Goal: Task Accomplishment & Management: Complete application form

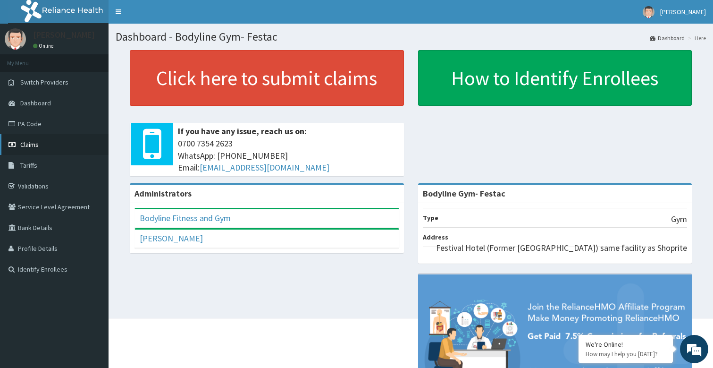
click at [34, 148] on span "Claims" at bounding box center [29, 144] width 18 height 8
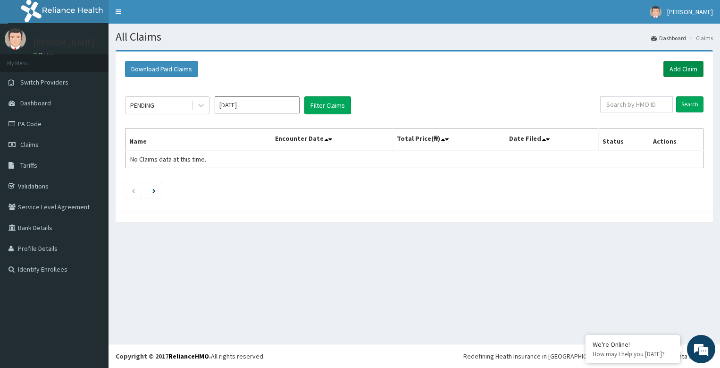
click at [694, 67] on link "Add Claim" at bounding box center [684, 69] width 40 height 16
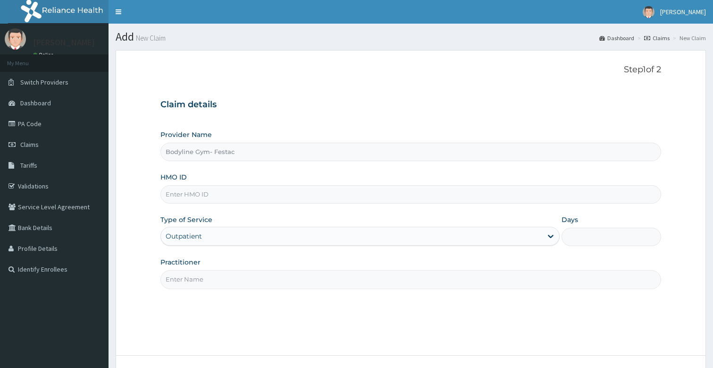
type input "Bodyline Gym- Festac"
type input "1"
click at [208, 281] on input "Practitioner" at bounding box center [411, 279] width 501 height 18
type input "bodyline"
click at [200, 191] on input "HMO ID" at bounding box center [411, 194] width 501 height 18
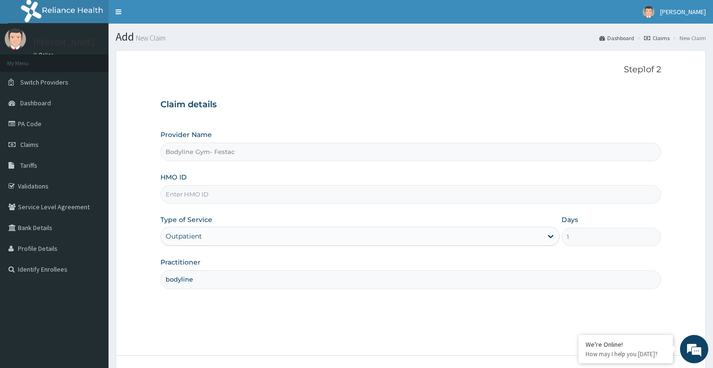
click at [208, 196] on input "HMO ID" at bounding box center [411, 194] width 501 height 18
click at [204, 194] on input "HMO ID" at bounding box center [411, 194] width 501 height 18
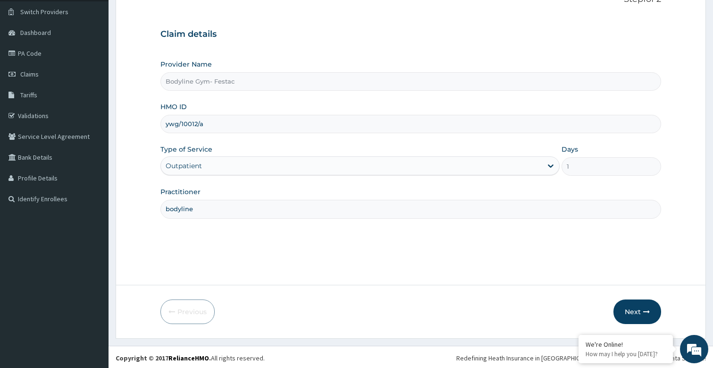
scroll to position [72, 0]
type input "ywg/10012/a"
click at [633, 304] on button "Next" at bounding box center [638, 309] width 48 height 25
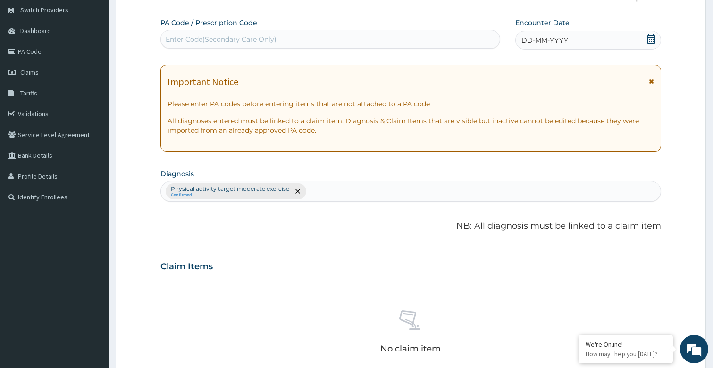
click at [533, 41] on span "DD-MM-YYYY" at bounding box center [545, 39] width 47 height 9
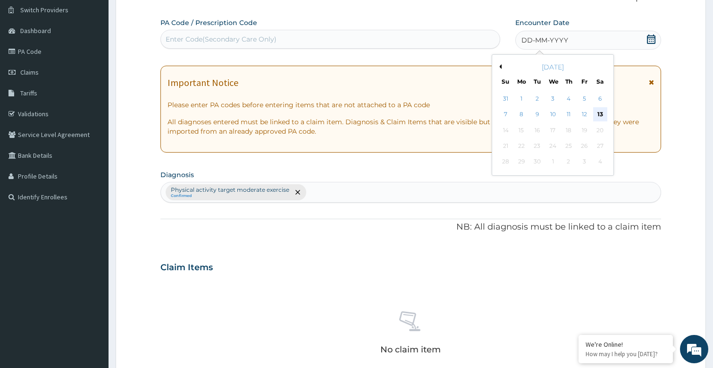
click at [603, 111] on div "13" at bounding box center [600, 115] width 14 height 14
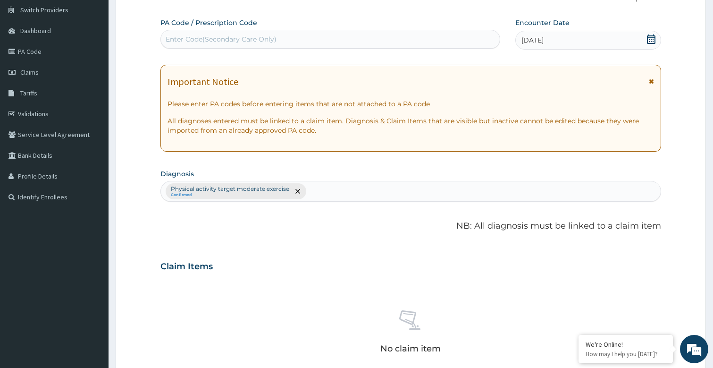
click at [213, 33] on div "Enter Code(Secondary Care Only)" at bounding box center [330, 39] width 339 height 15
type input "PA/3A9B7A"
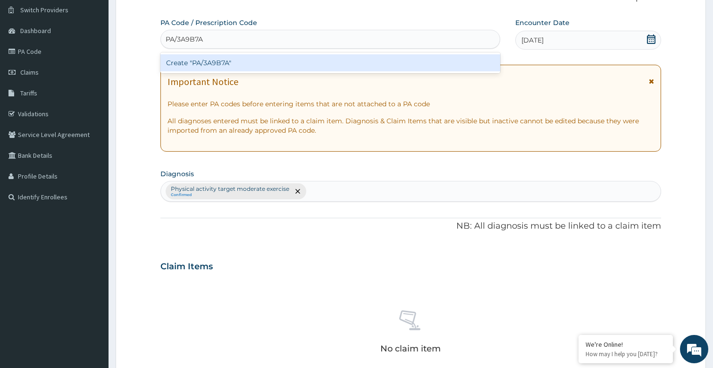
click at [219, 67] on div "Create "PA/3A9B7A"" at bounding box center [331, 62] width 340 height 17
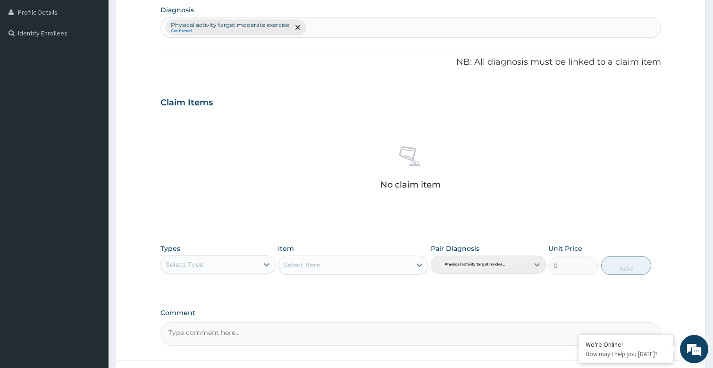
scroll to position [313, 0]
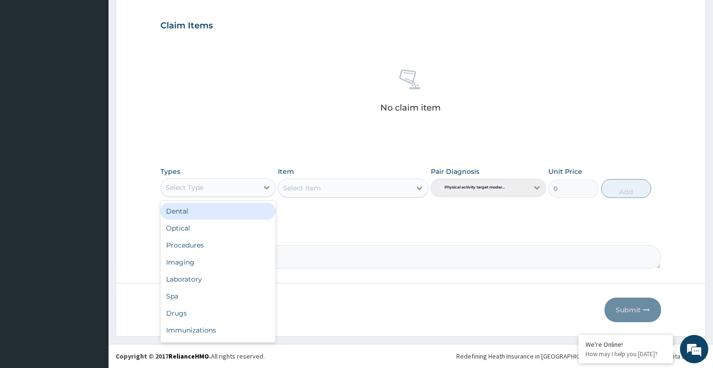
click at [257, 186] on div "Select Type" at bounding box center [209, 187] width 97 height 15
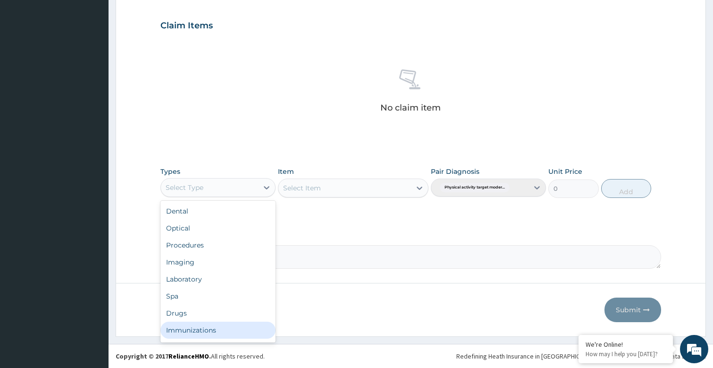
scroll to position [32, 0]
click at [187, 337] on div "Gym" at bounding box center [218, 331] width 115 height 17
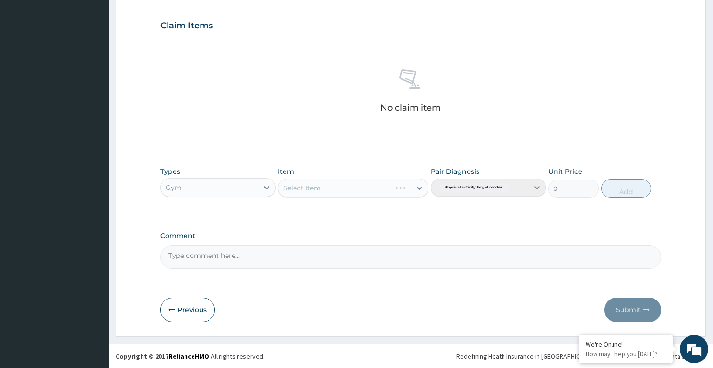
click at [416, 186] on div "Select Item" at bounding box center [353, 187] width 150 height 19
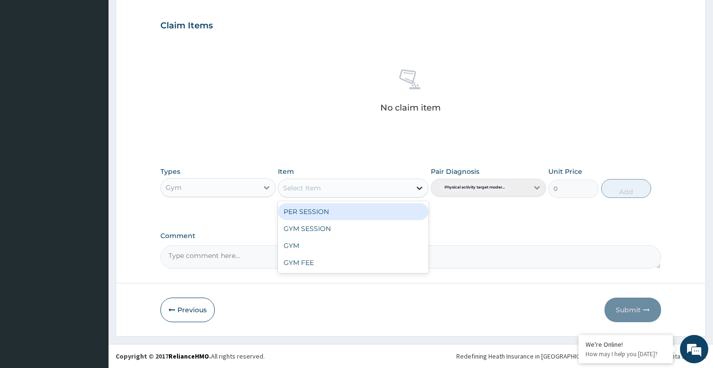
click at [419, 188] on icon at bounding box center [420, 187] width 6 height 3
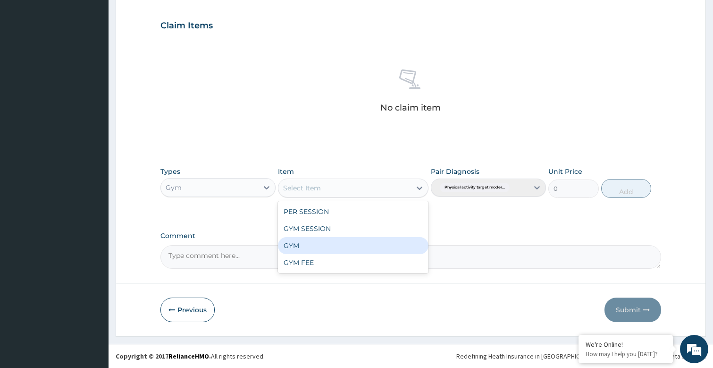
click at [296, 248] on div "GYM" at bounding box center [353, 245] width 150 height 17
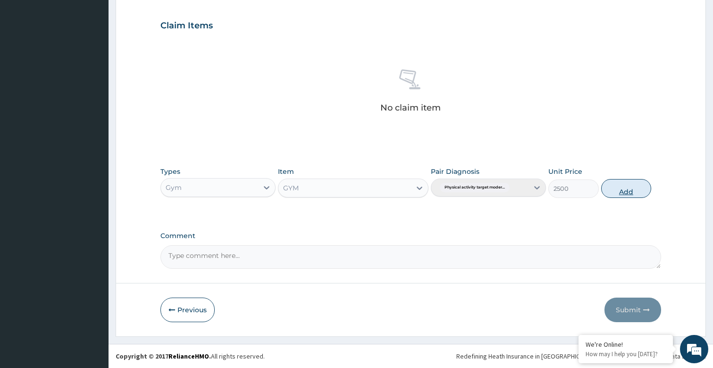
click at [631, 194] on button "Add" at bounding box center [626, 188] width 50 height 19
type input "0"
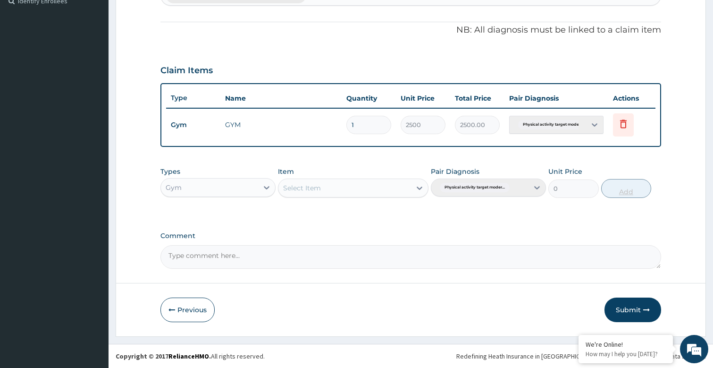
scroll to position [268, 0]
click at [634, 310] on button "Submit" at bounding box center [633, 309] width 57 height 25
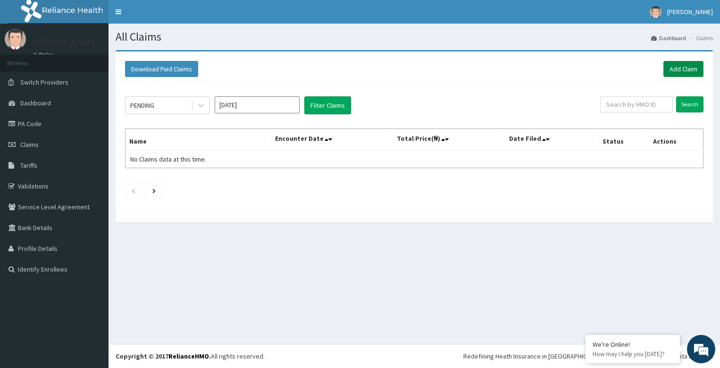
click at [686, 65] on link "Add Claim" at bounding box center [684, 69] width 40 height 16
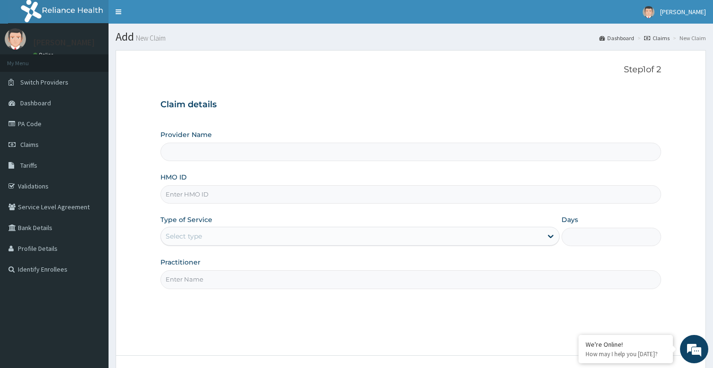
type input "bodyline"
click at [202, 195] on input "HMO ID" at bounding box center [411, 194] width 501 height 18
type input "Bodyline Gym- Festac"
type input "1"
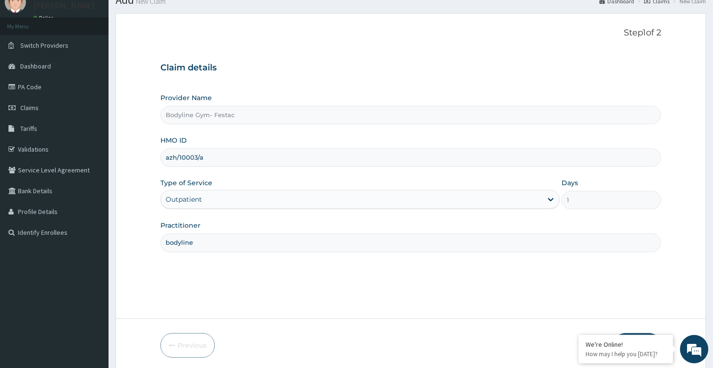
scroll to position [72, 0]
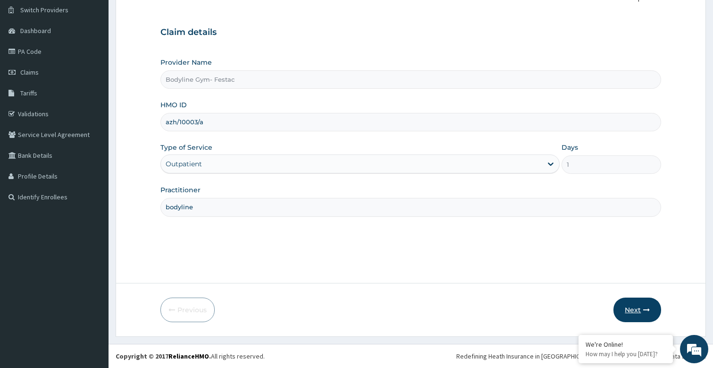
type input "azh/10003/a"
click at [641, 308] on button "Next" at bounding box center [638, 309] width 48 height 25
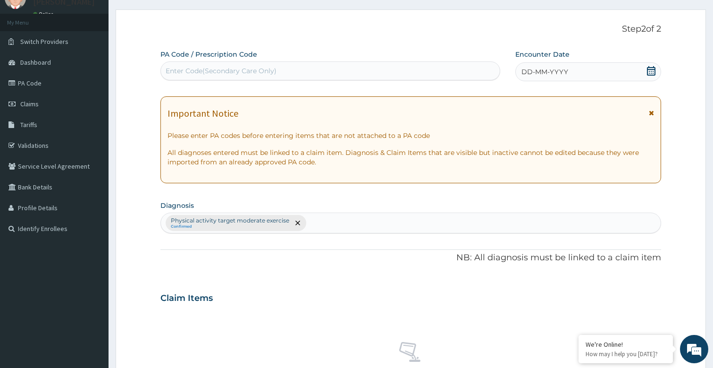
scroll to position [0, 0]
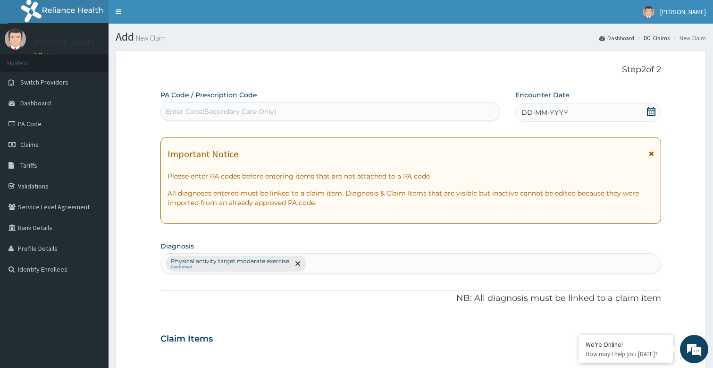
click at [557, 110] on span "DD-MM-YYYY" at bounding box center [545, 112] width 47 height 9
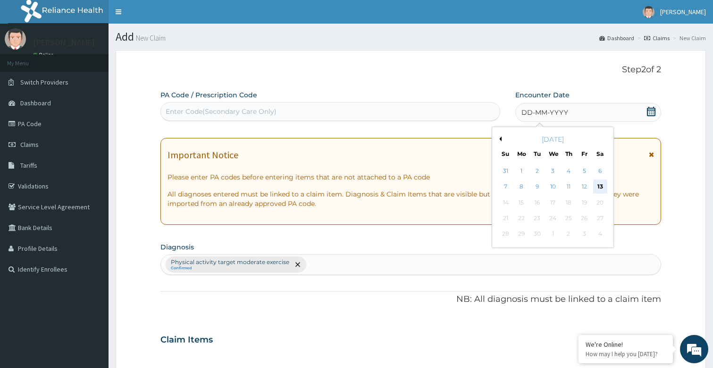
click at [599, 186] on div "13" at bounding box center [600, 187] width 14 height 14
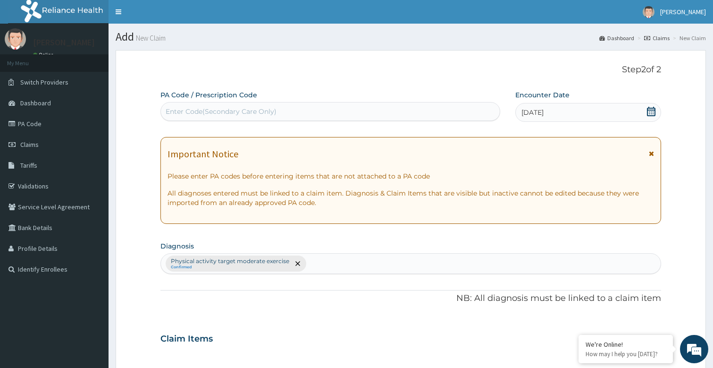
click at [214, 113] on div "Enter Code(Secondary Care Only)" at bounding box center [221, 111] width 111 height 9
type input "PA/29D984"
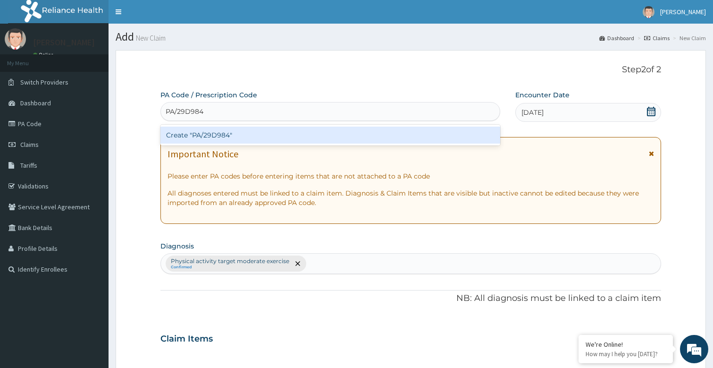
click at [212, 134] on div "Create "PA/29D984"" at bounding box center [331, 135] width 340 height 17
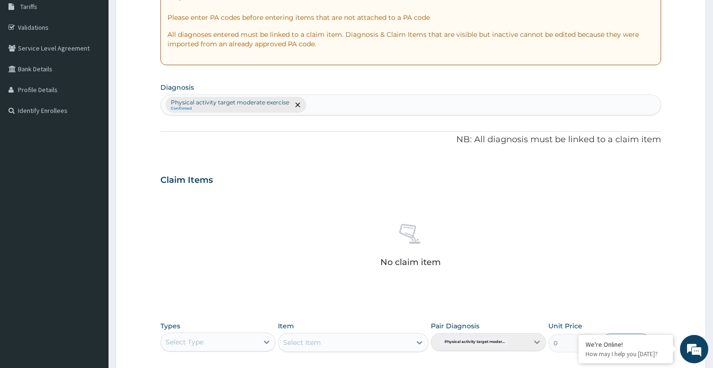
scroll to position [283, 0]
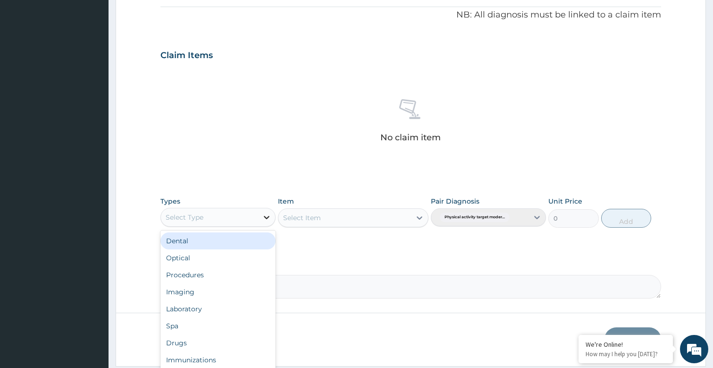
click at [262, 215] on icon at bounding box center [266, 216] width 9 height 9
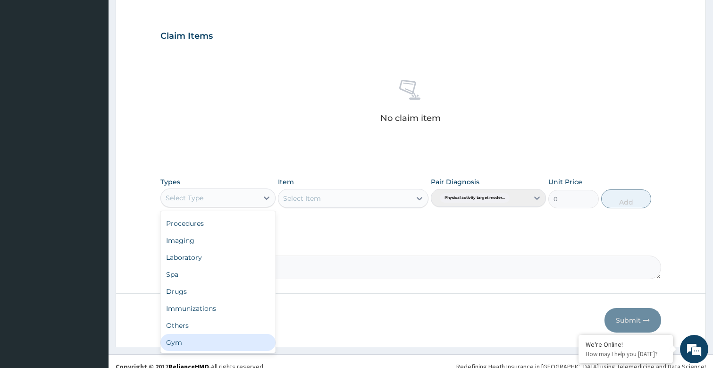
scroll to position [313, 0]
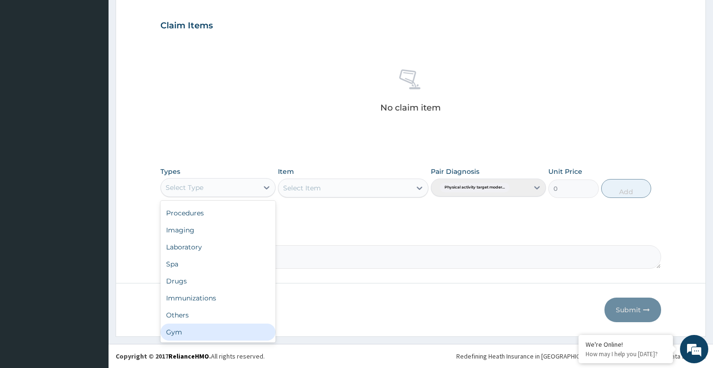
click at [192, 330] on div "Gym" at bounding box center [218, 331] width 115 height 17
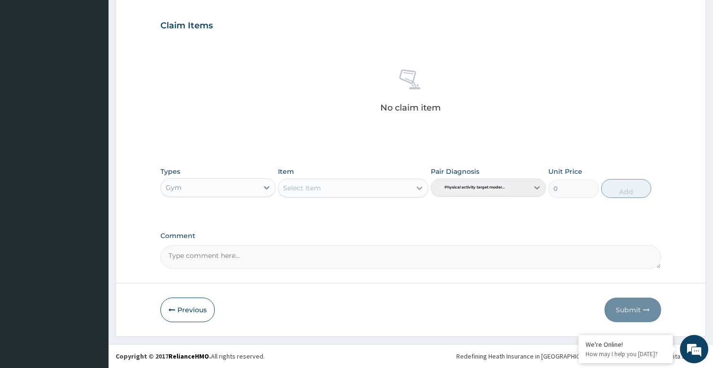
click at [418, 185] on icon at bounding box center [419, 187] width 9 height 9
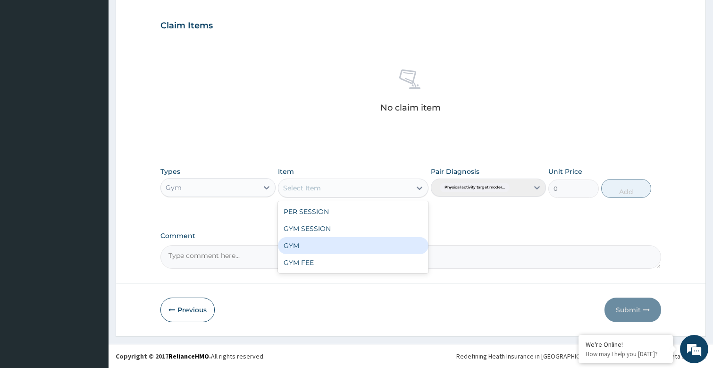
click at [316, 248] on div "GYM" at bounding box center [353, 245] width 150 height 17
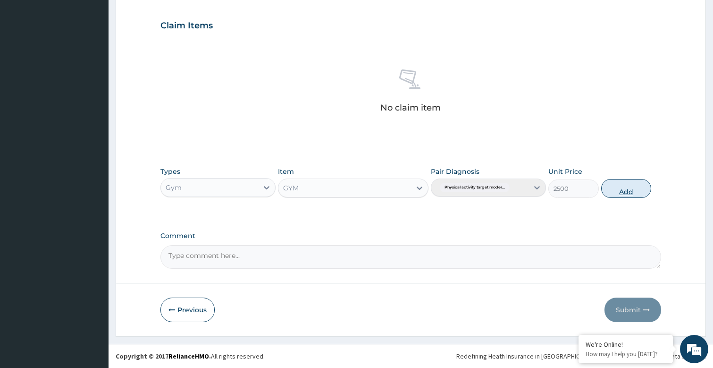
click at [636, 191] on button "Add" at bounding box center [626, 188] width 50 height 19
type input "0"
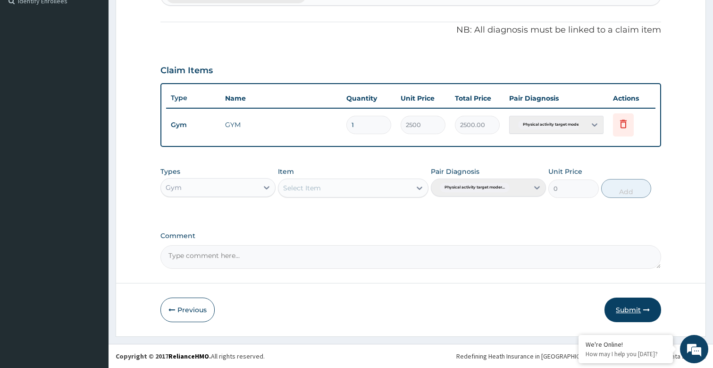
click at [641, 310] on button "Submit" at bounding box center [633, 309] width 57 height 25
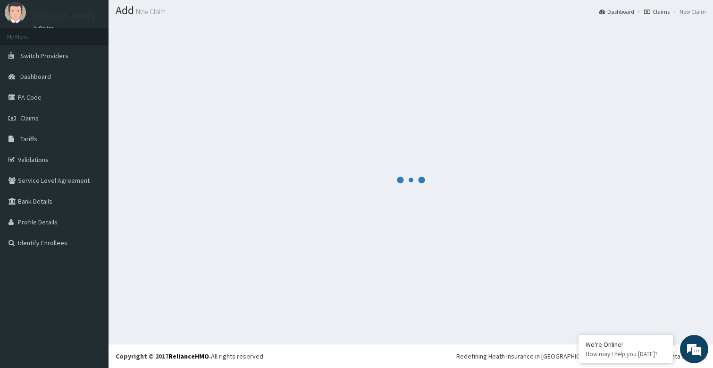
scroll to position [0, 0]
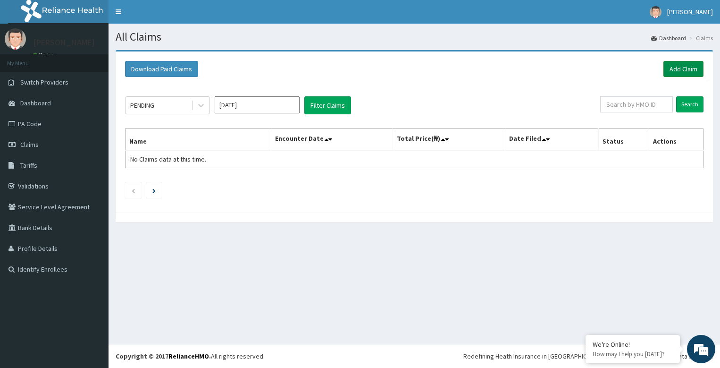
click at [667, 67] on link "Add Claim" at bounding box center [684, 69] width 40 height 16
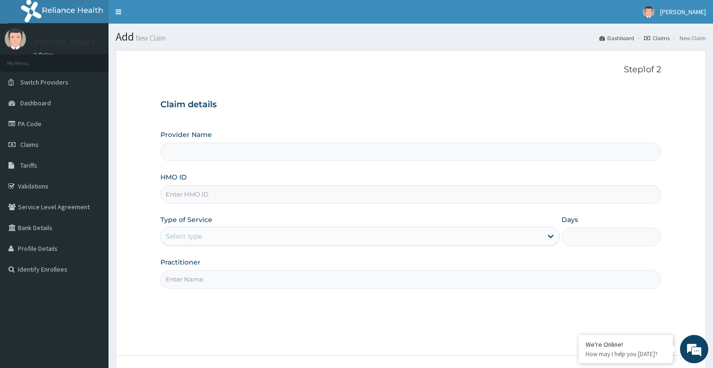
type input "bodyline"
click at [210, 195] on input "HMO ID" at bounding box center [411, 194] width 501 height 18
type input "Bodyline Gym- Festac"
type input "1"
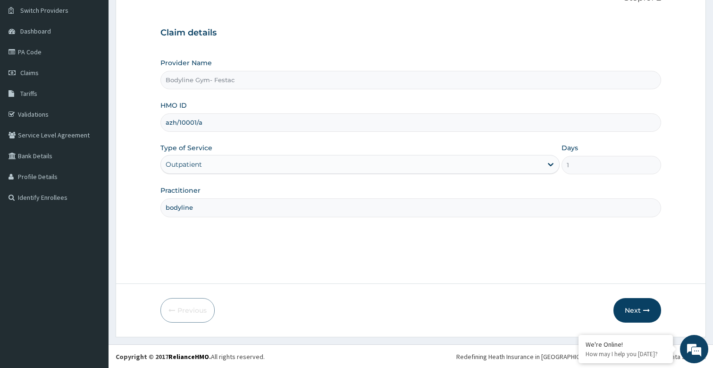
scroll to position [72, 0]
type input "azh/10001/a"
click at [646, 313] on button "Next" at bounding box center [638, 309] width 48 height 25
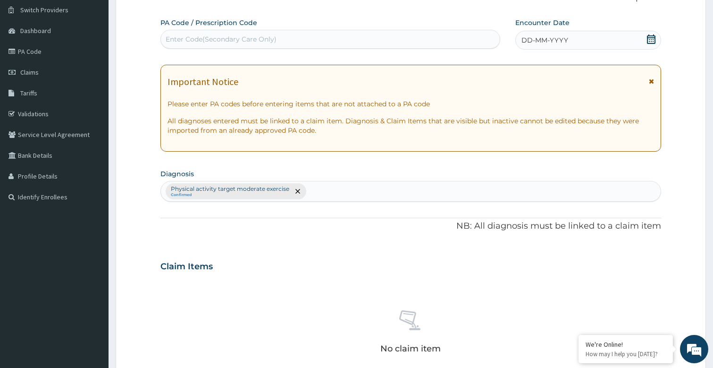
click at [549, 39] on span "DD-MM-YYYY" at bounding box center [545, 39] width 47 height 9
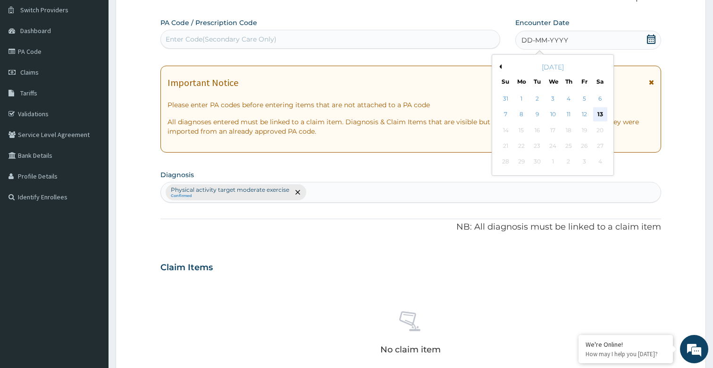
click at [602, 112] on div "13" at bounding box center [600, 115] width 14 height 14
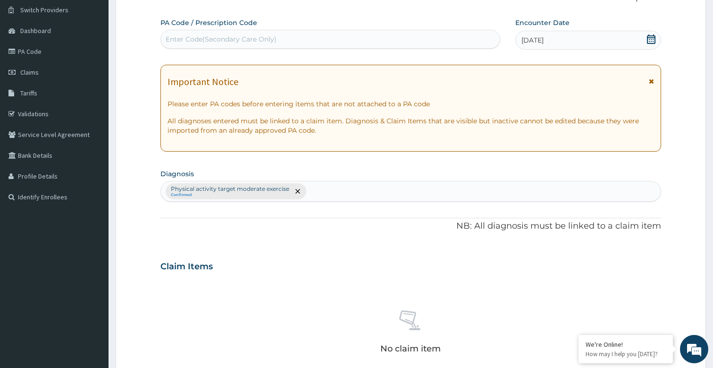
click at [238, 35] on div "Enter Code(Secondary Care Only)" at bounding box center [221, 38] width 111 height 9
type input "PA/2EDC8F"
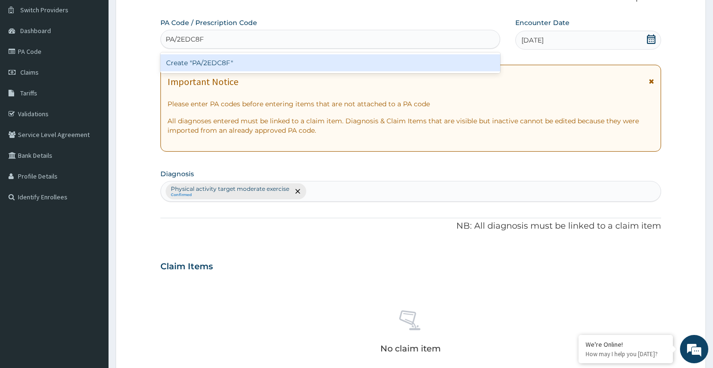
click at [226, 59] on div "Create "PA/2EDC8F"" at bounding box center [331, 62] width 340 height 17
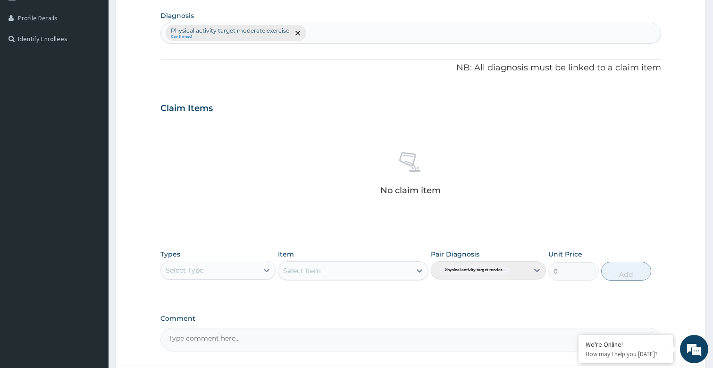
scroll to position [313, 0]
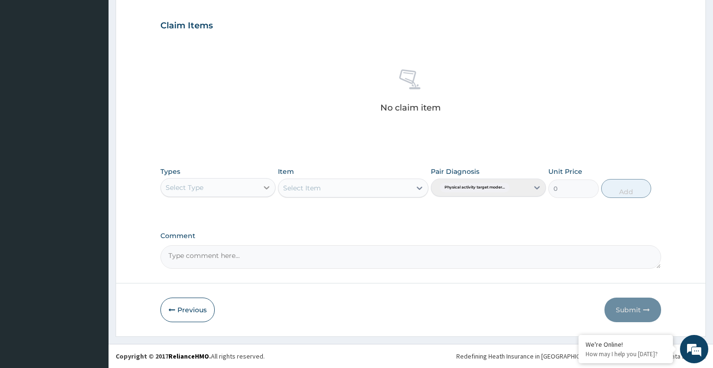
click at [264, 186] on icon at bounding box center [267, 187] width 6 height 3
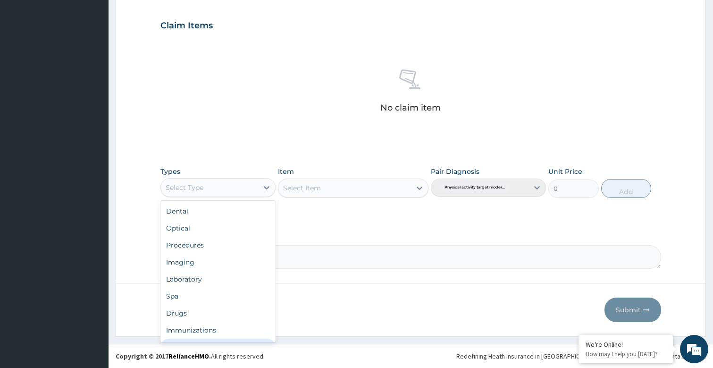
scroll to position [32, 0]
drag, startPoint x: 184, startPoint y: 336, endPoint x: 238, endPoint y: 280, distance: 78.1
click at [184, 335] on div "Gym" at bounding box center [218, 331] width 115 height 17
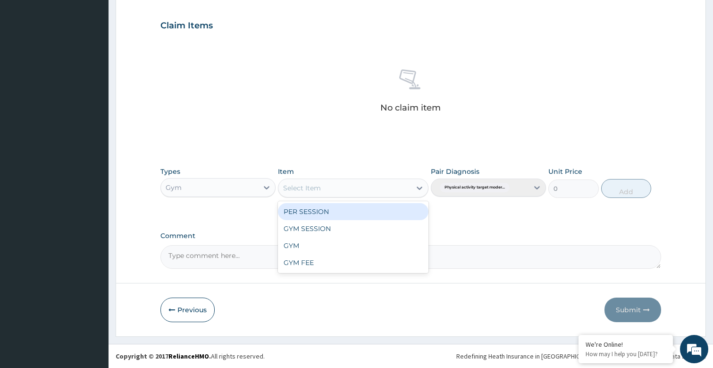
click at [419, 187] on icon at bounding box center [419, 187] width 9 height 9
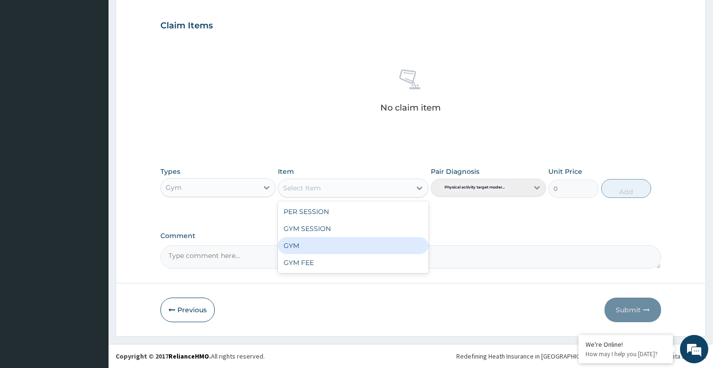
click at [307, 245] on div "GYM" at bounding box center [353, 245] width 150 height 17
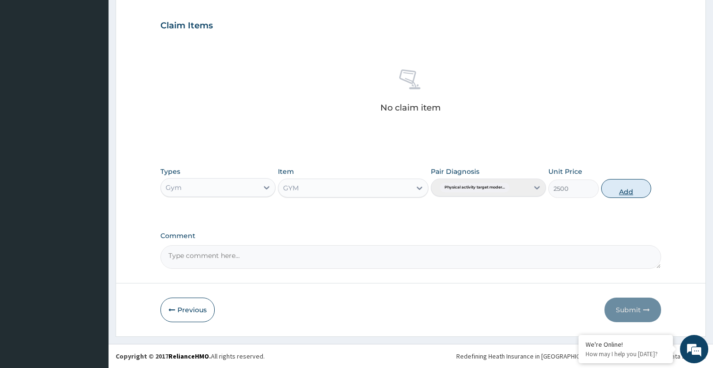
click at [634, 189] on button "Add" at bounding box center [626, 188] width 50 height 19
type input "0"
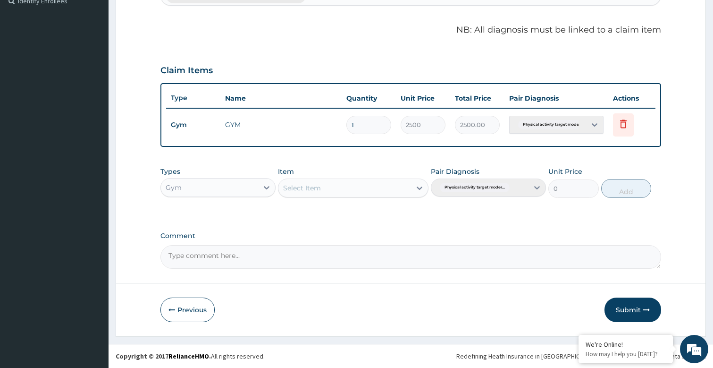
click at [638, 308] on button "Submit" at bounding box center [633, 309] width 57 height 25
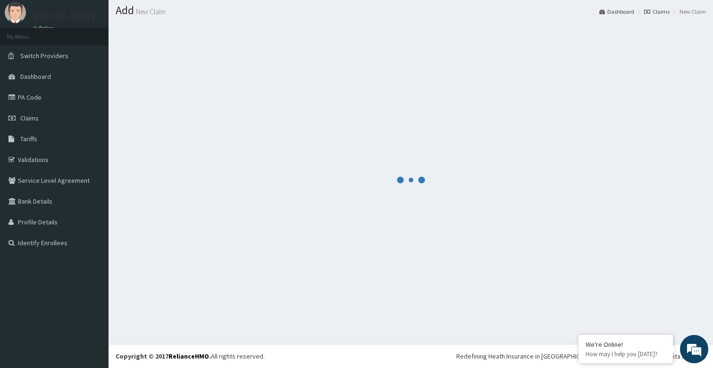
scroll to position [268, 0]
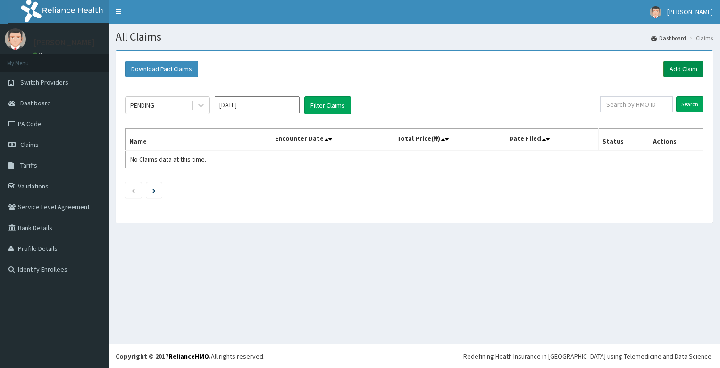
click at [689, 73] on link "Add Claim" at bounding box center [684, 69] width 40 height 16
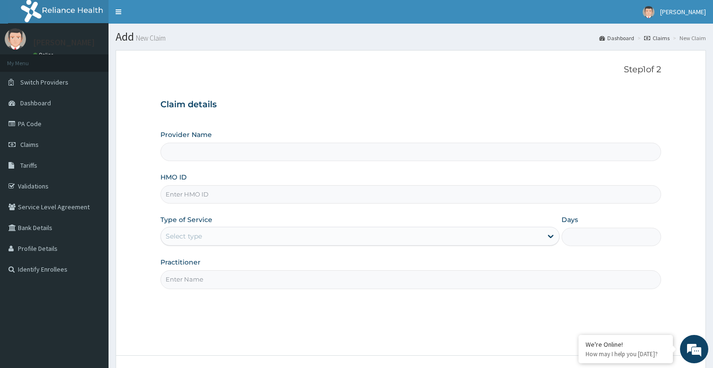
type input "Bodyline Gym- Festac"
type input "1"
click at [206, 279] on input "Practitioner" at bounding box center [411, 279] width 501 height 18
type input "bodyline"
click at [253, 198] on input "HMO ID" at bounding box center [411, 194] width 501 height 18
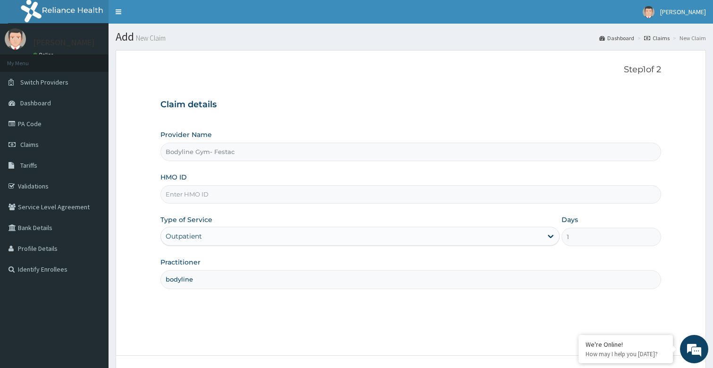
type input "s"
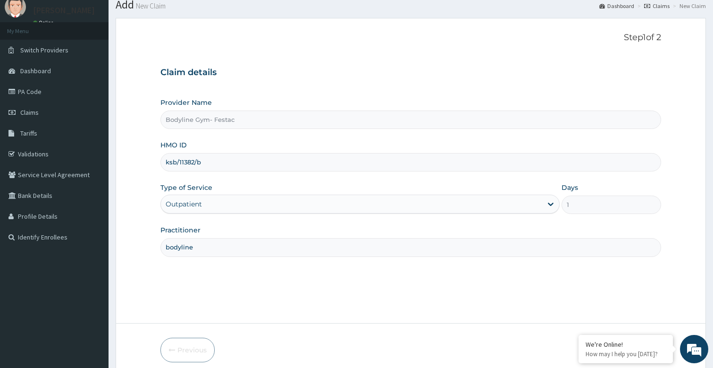
scroll to position [72, 0]
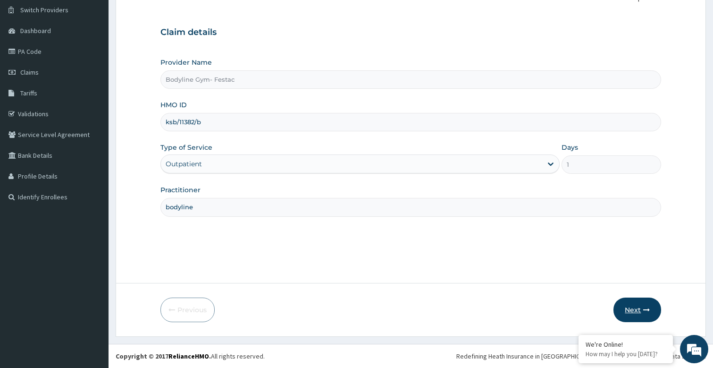
type input "ksb/11382/b"
click at [629, 305] on button "Next" at bounding box center [638, 309] width 48 height 25
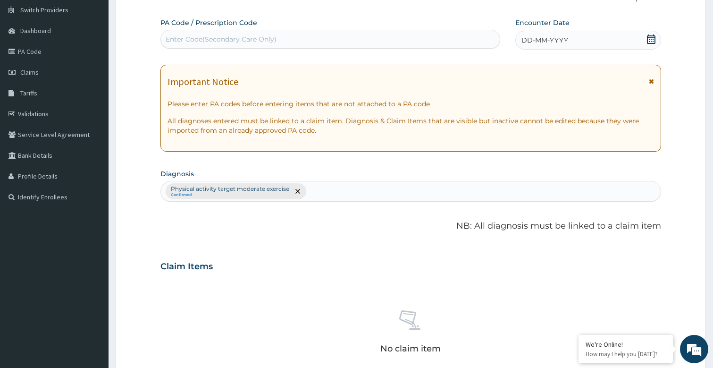
click at [541, 51] on div "PA Code / Prescription Code Enter Code(Secondary Care Only) Encounter Date DD-M…" at bounding box center [411, 263] width 501 height 491
click at [541, 42] on span "DD-MM-YYYY" at bounding box center [545, 39] width 47 height 9
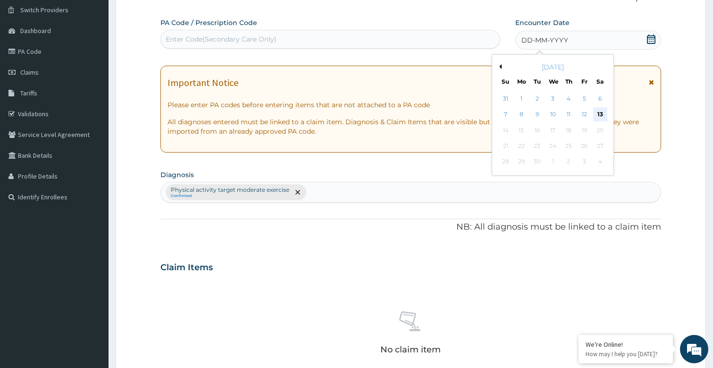
click at [599, 115] on div "13" at bounding box center [600, 115] width 14 height 14
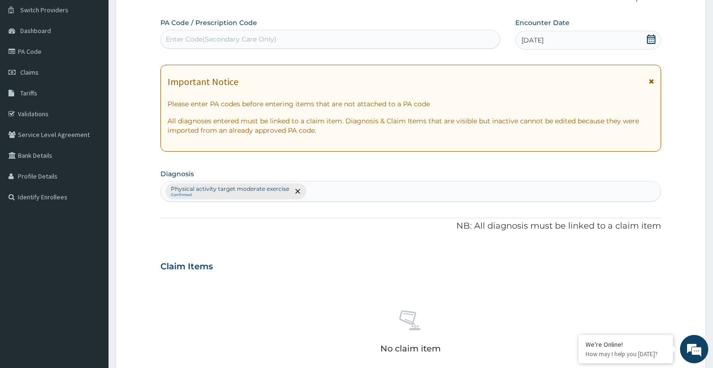
click at [234, 36] on div "Enter Code(Secondary Care Only)" at bounding box center [221, 38] width 111 height 9
type input "PA/9E4140"
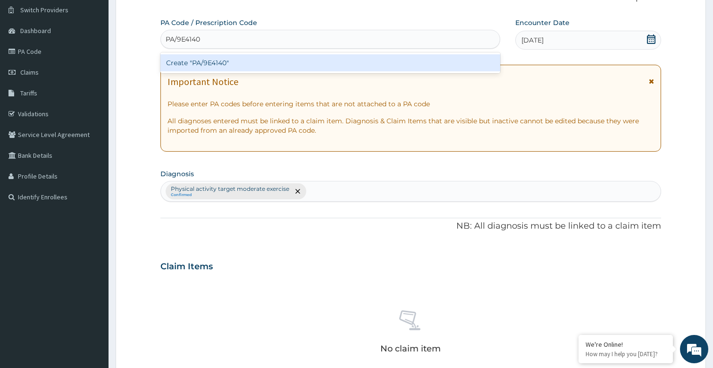
click at [210, 67] on div "Create "PA/9E4140"" at bounding box center [331, 62] width 340 height 17
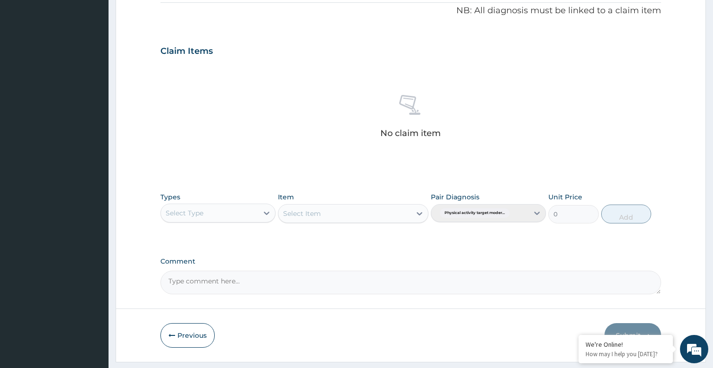
scroll to position [313, 0]
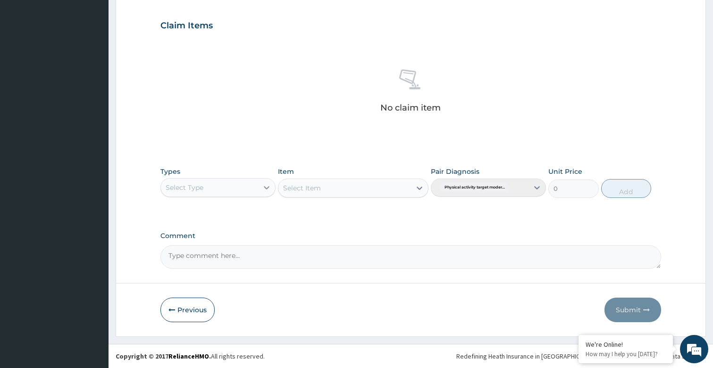
click at [265, 183] on icon at bounding box center [266, 187] width 9 height 9
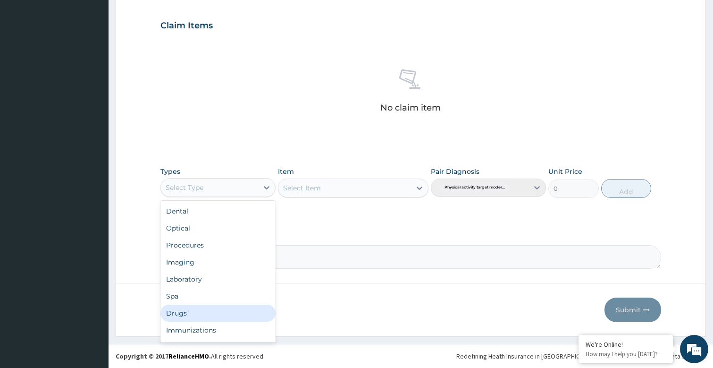
scroll to position [32, 0]
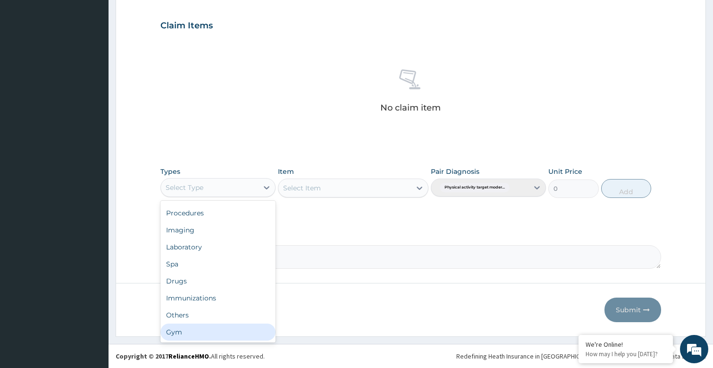
click at [194, 333] on div "Gym" at bounding box center [218, 331] width 115 height 17
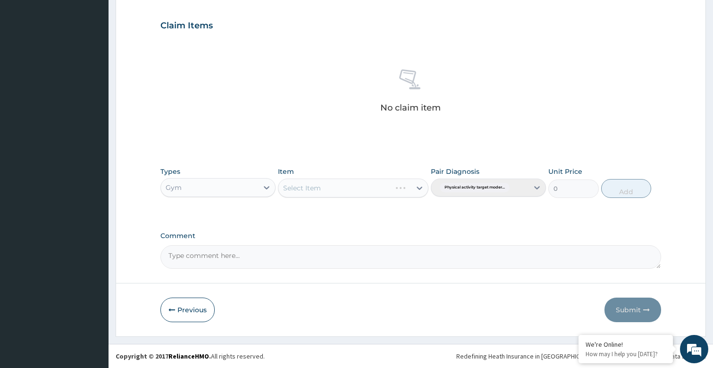
click at [416, 188] on icon at bounding box center [419, 187] width 9 height 9
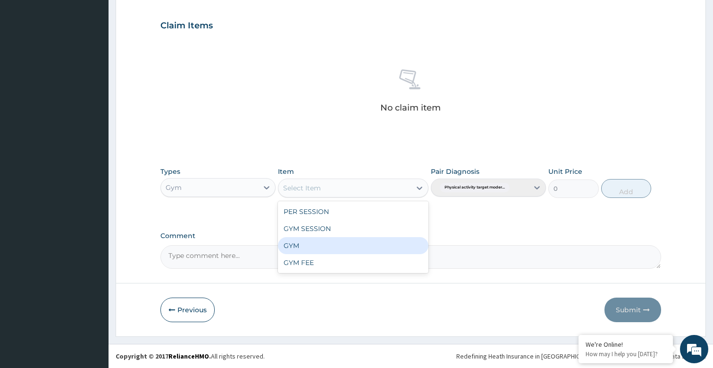
click at [322, 246] on div "GYM" at bounding box center [353, 245] width 150 height 17
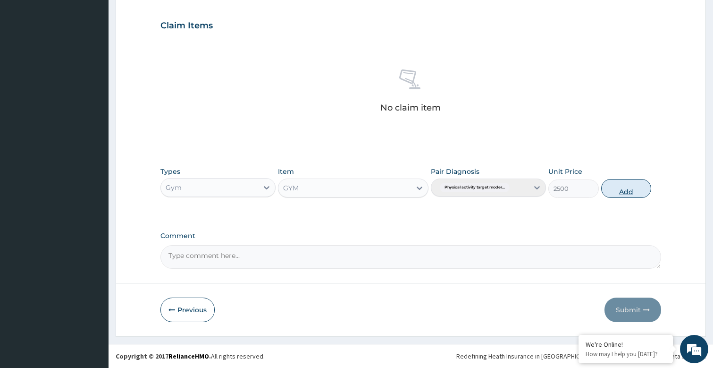
click at [634, 186] on button "Add" at bounding box center [626, 188] width 50 height 19
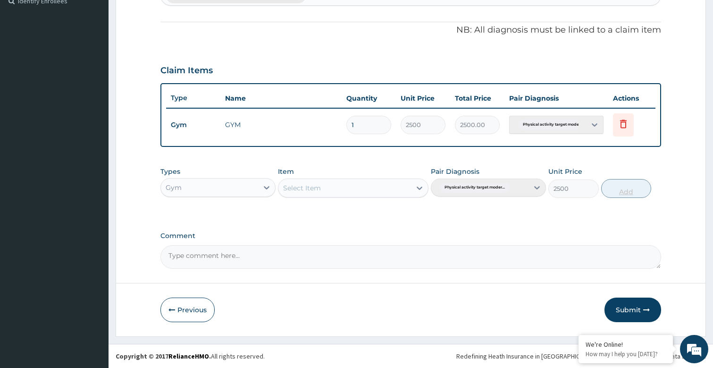
type input "0"
click at [634, 305] on button "Submit" at bounding box center [633, 309] width 57 height 25
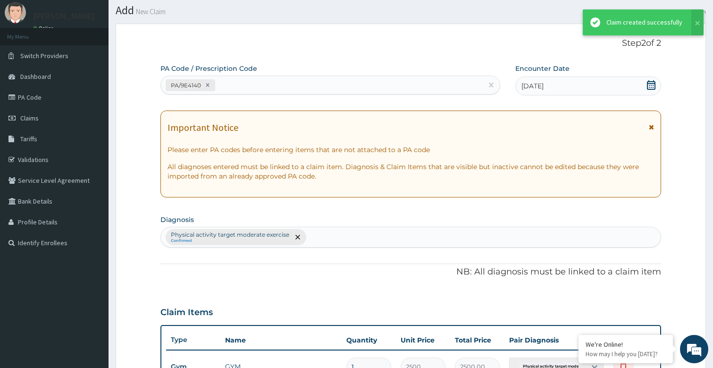
scroll to position [268, 0]
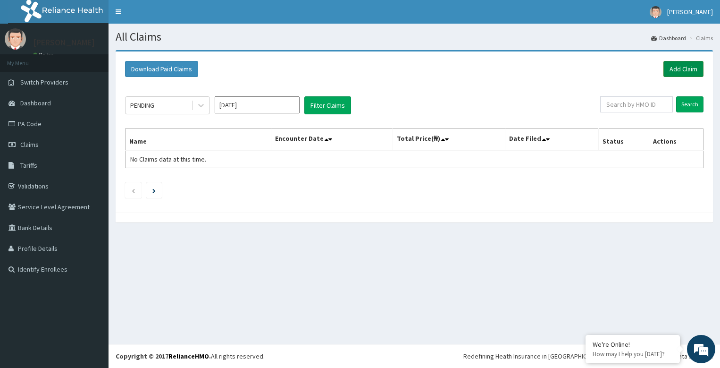
click at [690, 71] on link "Add Claim" at bounding box center [684, 69] width 40 height 16
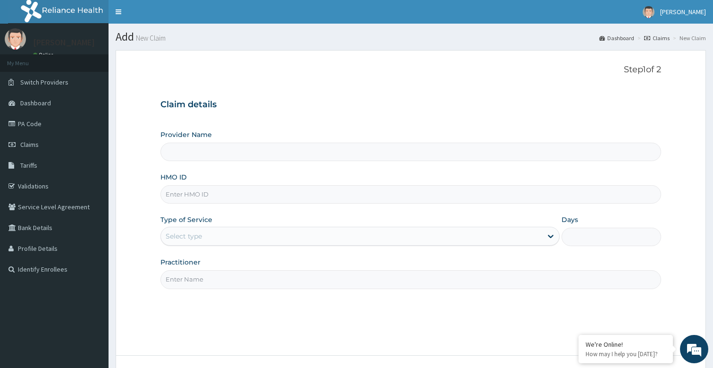
type input "Bodyline Gym- Festac"
type input "1"
click at [228, 279] on input "Practitioner" at bounding box center [411, 279] width 501 height 18
type input "bodyline"
click at [212, 196] on input "HMO ID" at bounding box center [411, 194] width 501 height 18
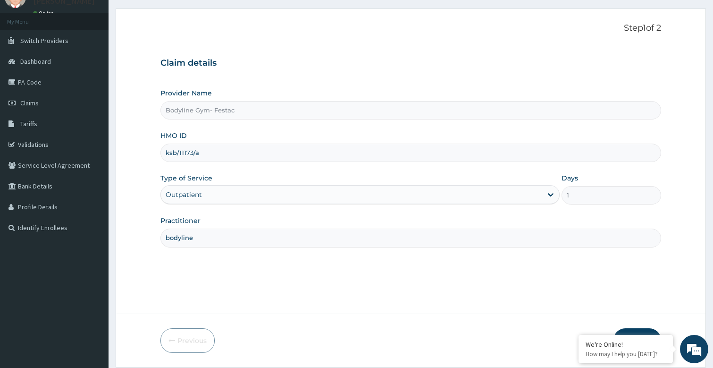
scroll to position [72, 0]
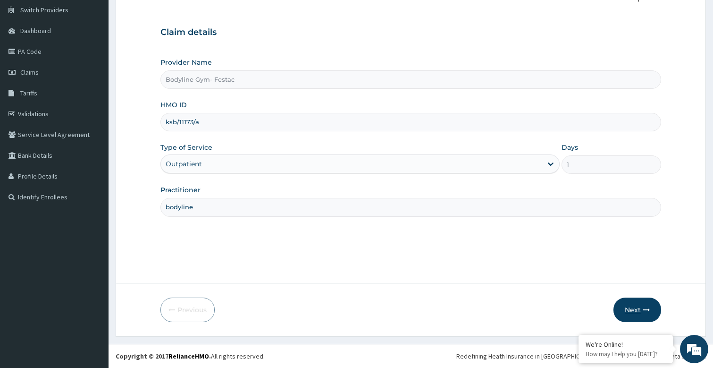
type input "ksb/11173/a"
click at [631, 319] on button "Next" at bounding box center [638, 309] width 48 height 25
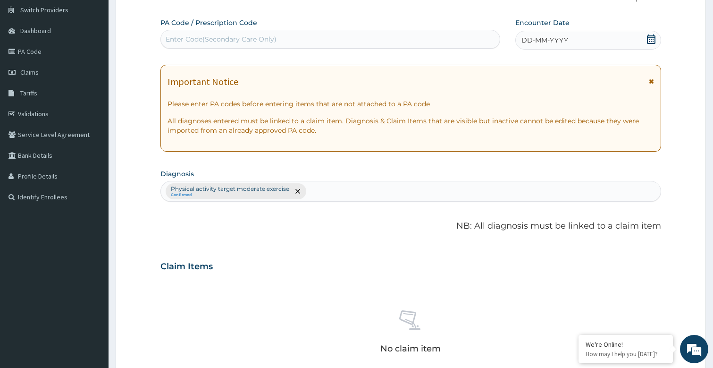
click at [547, 42] on span "DD-MM-YYYY" at bounding box center [545, 39] width 47 height 9
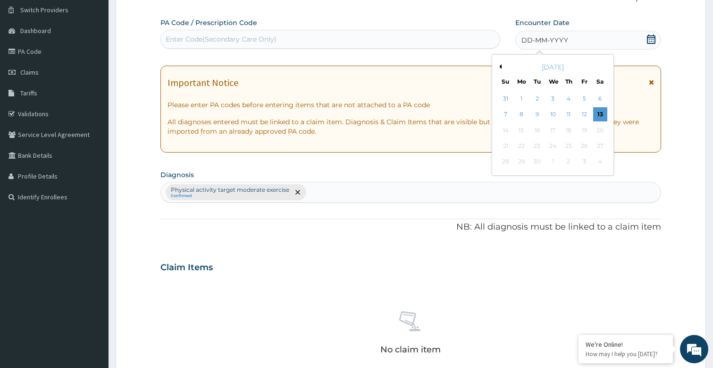
click at [599, 112] on div "13" at bounding box center [600, 115] width 14 height 14
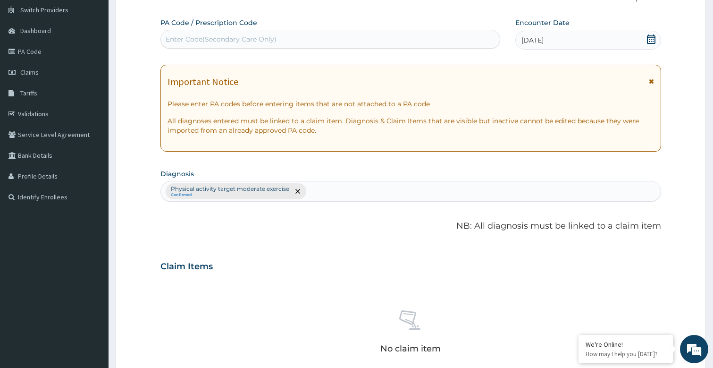
click at [262, 43] on div "Enter Code(Secondary Care Only)" at bounding box center [221, 38] width 111 height 9
type input "PA/BAB561"
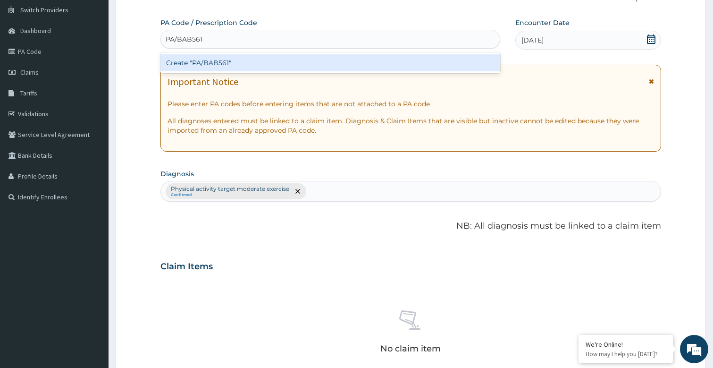
click at [243, 65] on div "Create "PA/BAB561"" at bounding box center [331, 62] width 340 height 17
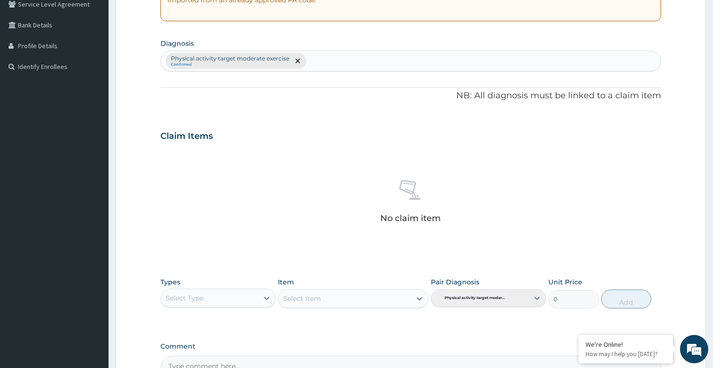
scroll to position [313, 0]
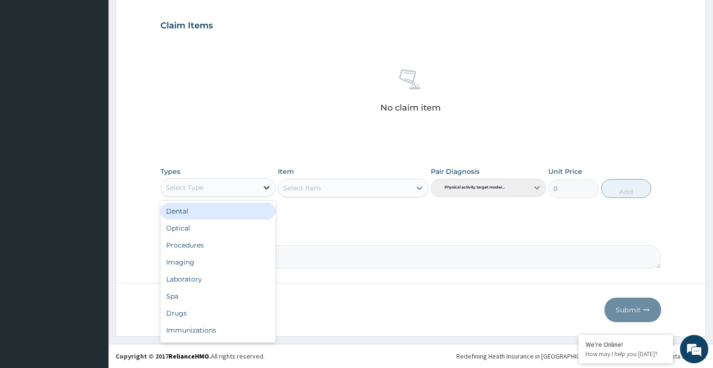
click at [264, 187] on icon at bounding box center [266, 187] width 9 height 9
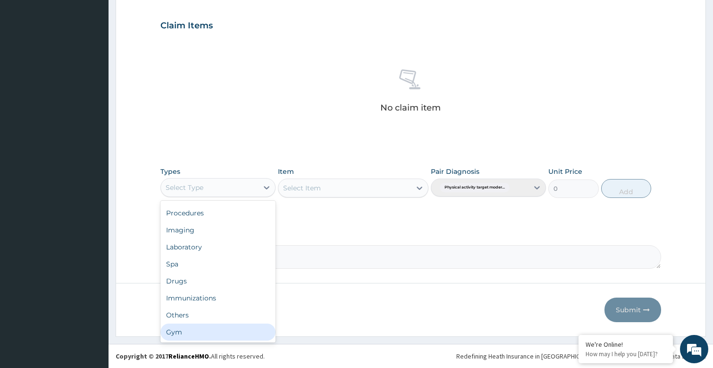
click at [182, 333] on div "Gym" at bounding box center [218, 331] width 115 height 17
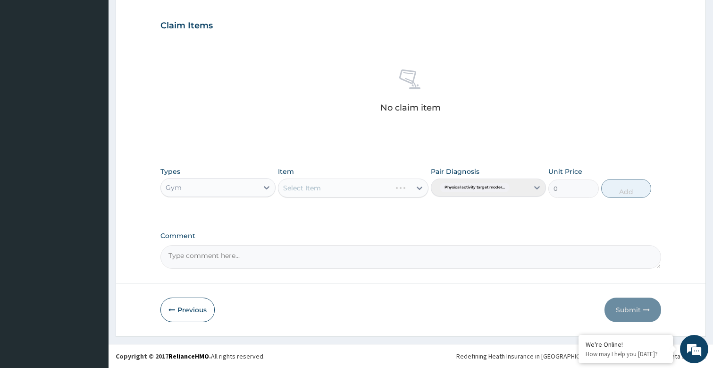
click at [414, 191] on div "Select Item" at bounding box center [353, 187] width 150 height 19
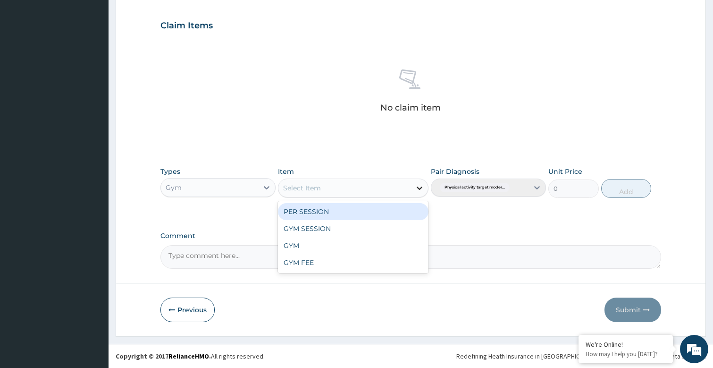
click at [418, 186] on icon at bounding box center [419, 187] width 9 height 9
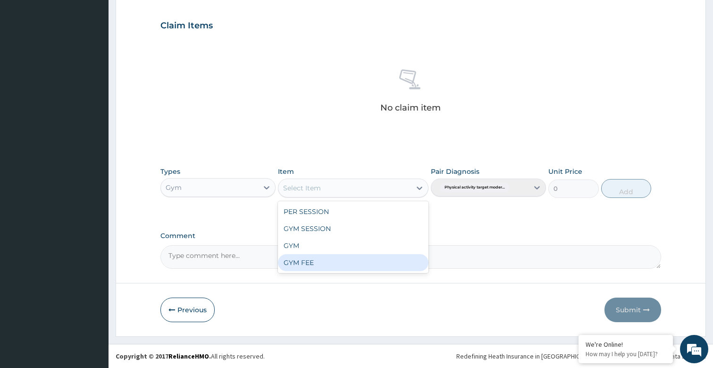
click at [304, 257] on div "GYM FEE" at bounding box center [353, 262] width 150 height 17
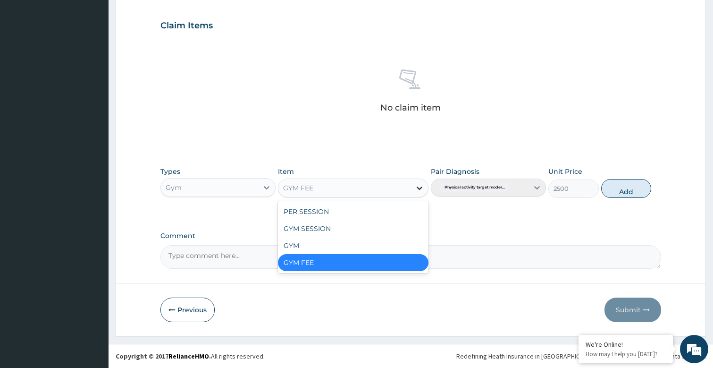
click at [412, 187] on div at bounding box center [419, 187] width 17 height 17
click at [310, 241] on div "GYM" at bounding box center [353, 245] width 150 height 17
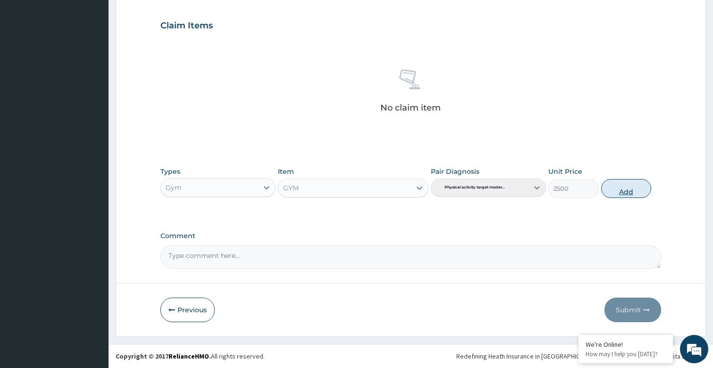
click at [629, 182] on button "Add" at bounding box center [626, 188] width 50 height 19
type input "0"
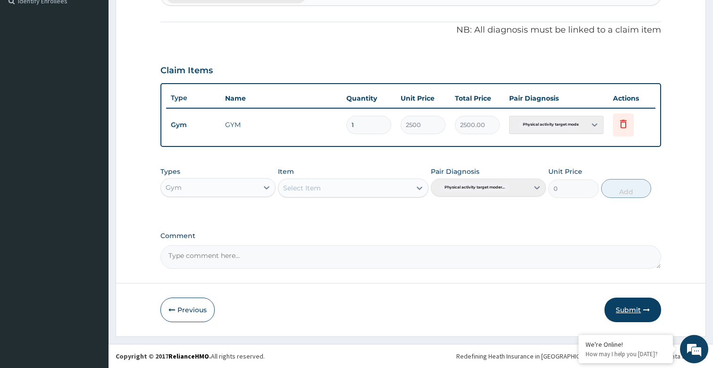
click at [637, 310] on button "Submit" at bounding box center [633, 309] width 57 height 25
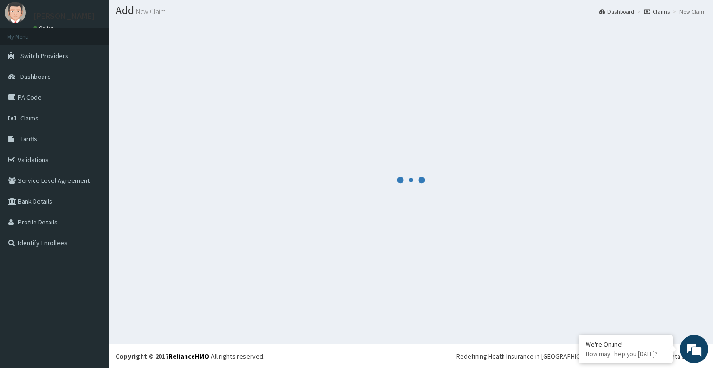
scroll to position [268, 0]
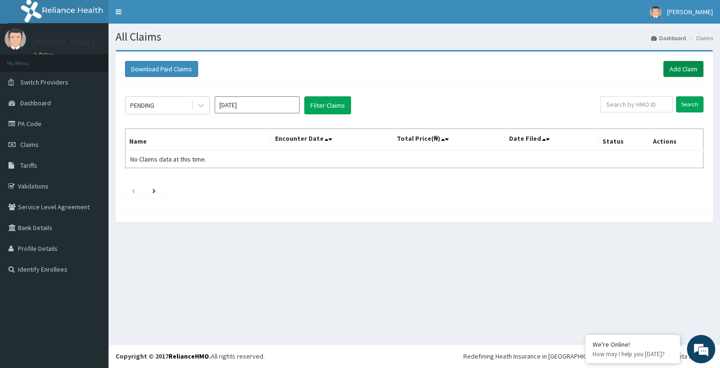
click at [679, 65] on link "Add Claim" at bounding box center [684, 69] width 40 height 16
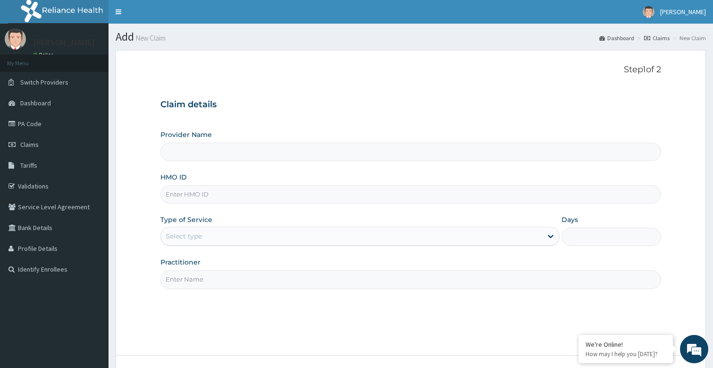
type input "Bodyline Gym- Festac"
type input "1"
click at [205, 275] on input "Practitioner" at bounding box center [411, 279] width 501 height 18
type input "bodyline"
click at [226, 204] on div "Provider Name Bodyline Gym- Festac HMO ID Type of Service Outpatient Days 1 Pra…" at bounding box center [411, 209] width 501 height 159
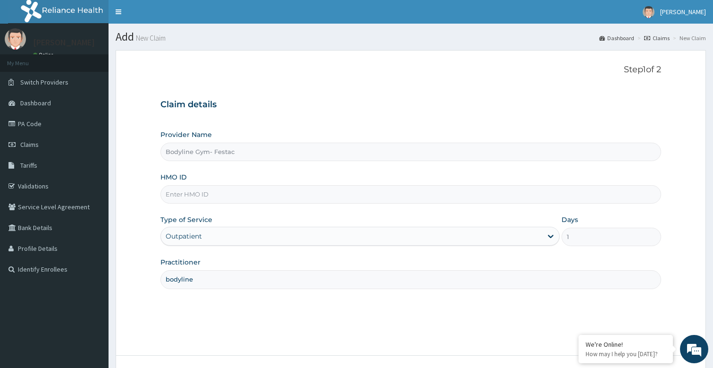
click at [226, 194] on input "HMO ID" at bounding box center [411, 194] width 501 height 18
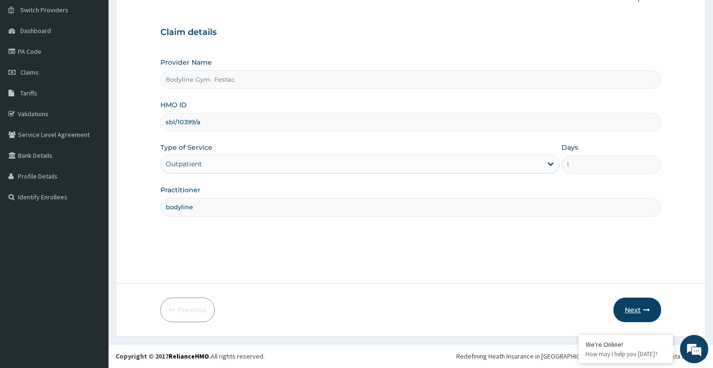
type input "sbl/10399/a"
click at [632, 311] on button "Next" at bounding box center [638, 309] width 48 height 25
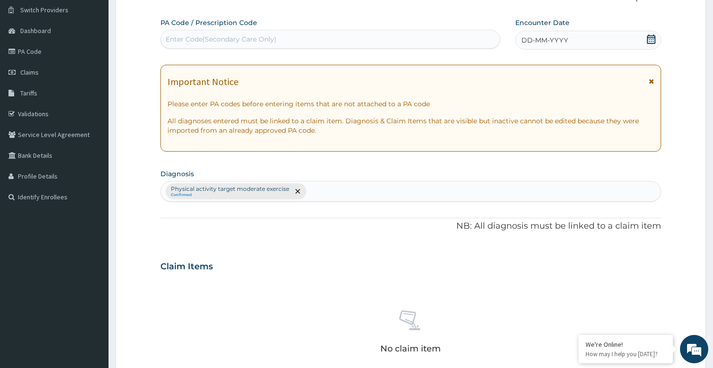
click at [567, 37] on span "DD-MM-YYYY" at bounding box center [545, 39] width 47 height 9
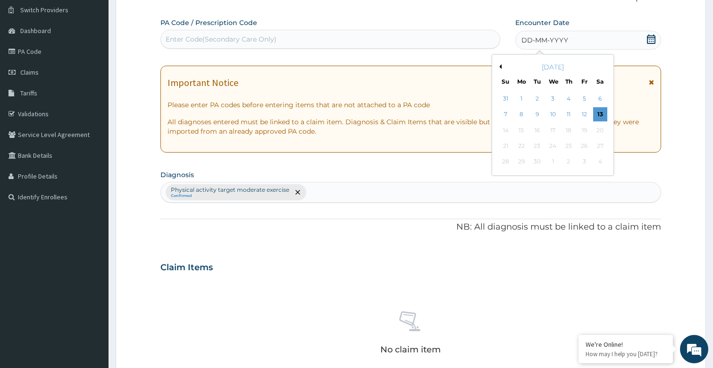
click at [604, 115] on div "13" at bounding box center [600, 115] width 14 height 14
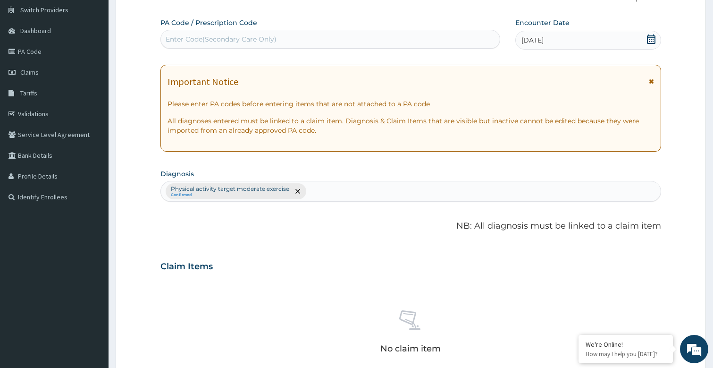
click at [225, 36] on div "Enter Code(Secondary Care Only)" at bounding box center [221, 38] width 111 height 9
type input "PA/DEE925"
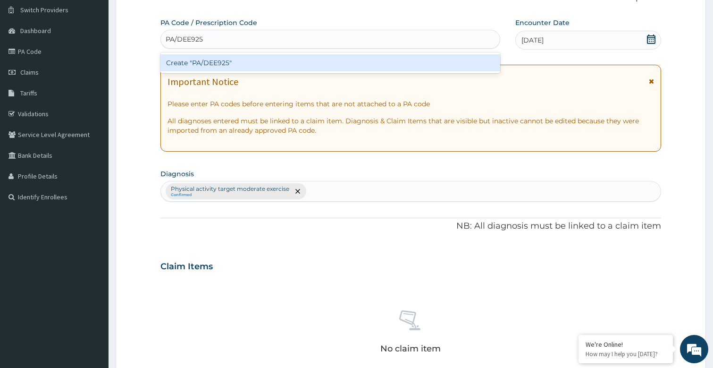
click at [223, 63] on div "Create "PA/DEE925"" at bounding box center [331, 62] width 340 height 17
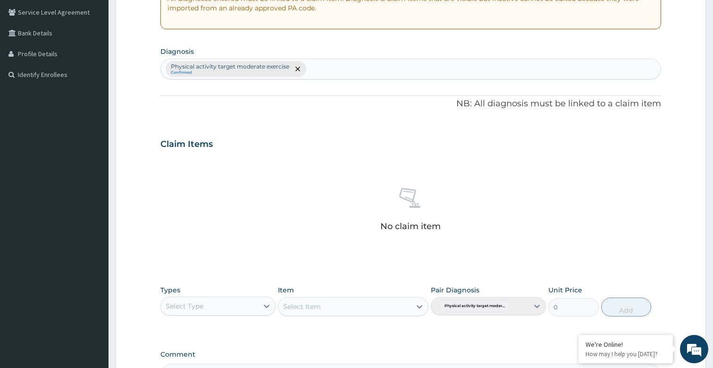
scroll to position [313, 0]
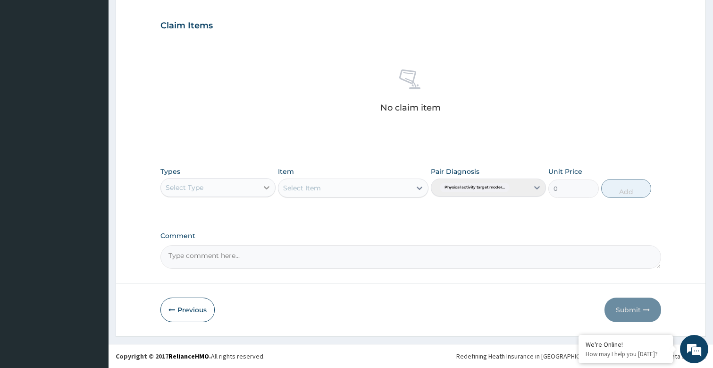
click at [263, 186] on icon at bounding box center [266, 187] width 9 height 9
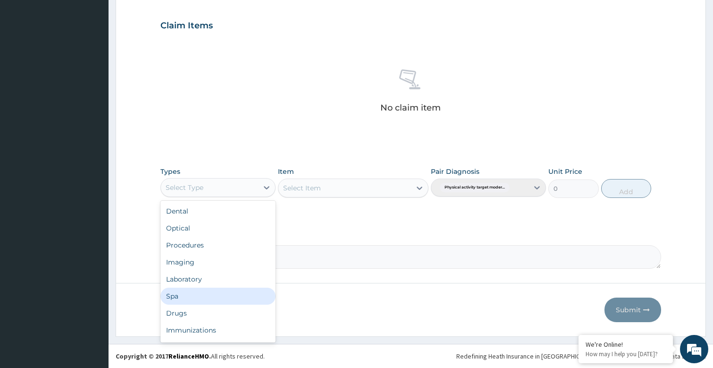
scroll to position [32, 0]
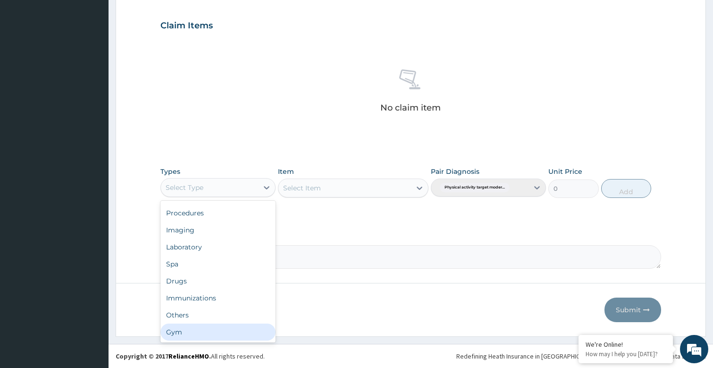
drag, startPoint x: 185, startPoint y: 331, endPoint x: 416, endPoint y: 227, distance: 253.7
click at [186, 331] on div "Gym" at bounding box center [218, 331] width 115 height 17
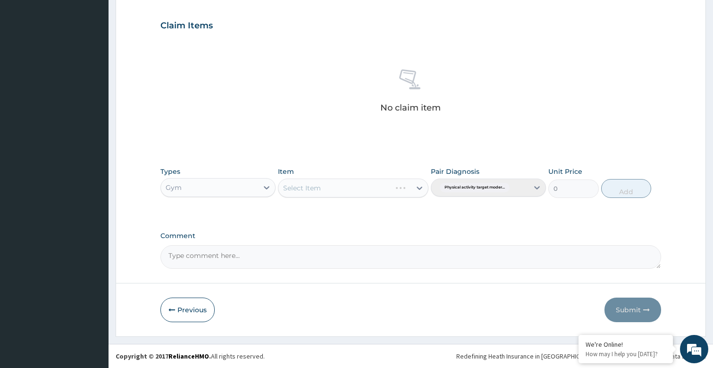
click at [421, 185] on div "Select Item" at bounding box center [353, 187] width 150 height 19
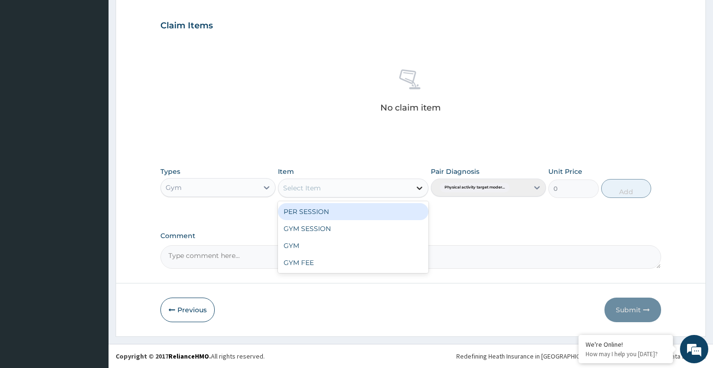
click at [418, 186] on icon at bounding box center [419, 187] width 9 height 9
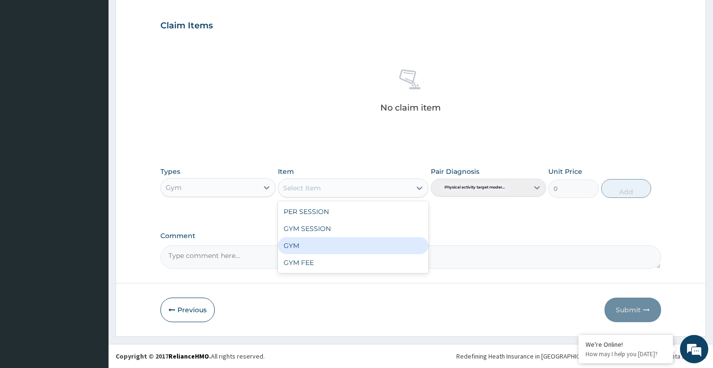
click at [297, 249] on div "GYM" at bounding box center [353, 245] width 150 height 17
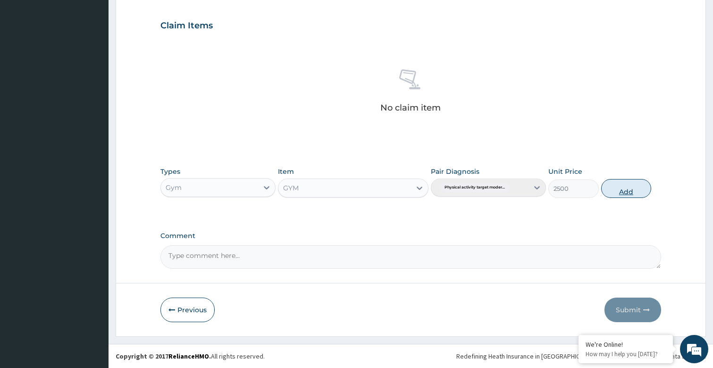
click at [618, 192] on button "Add" at bounding box center [626, 188] width 50 height 19
type input "0"
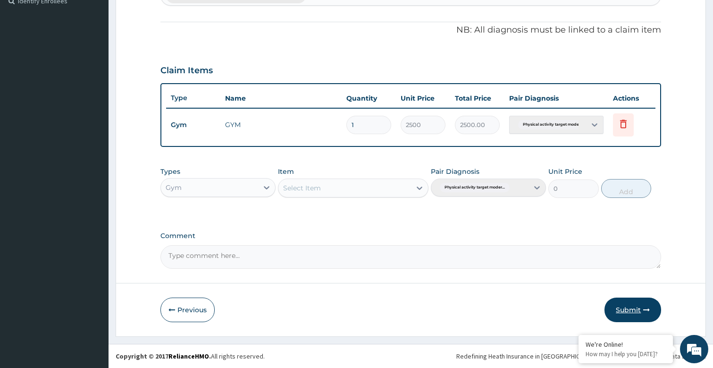
click at [628, 311] on button "Submit" at bounding box center [633, 309] width 57 height 25
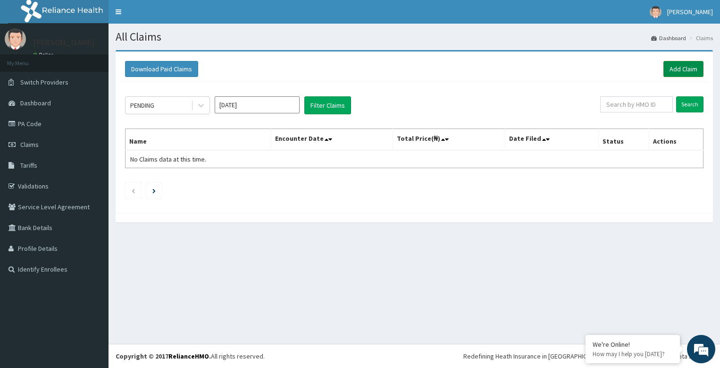
click at [681, 71] on link "Add Claim" at bounding box center [684, 69] width 40 height 16
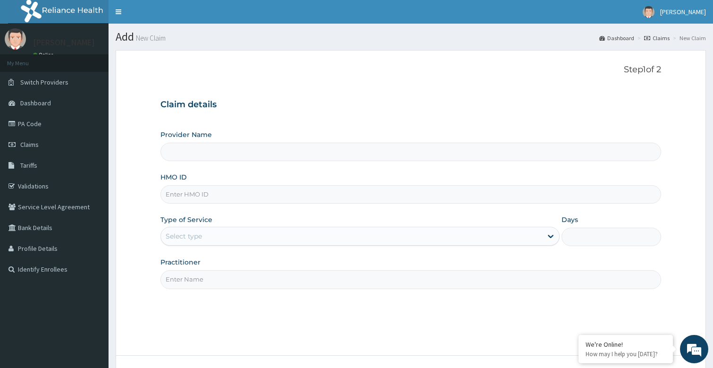
type input "Bodyline Gym- Festac"
type input "1"
